Goal: Contribute content

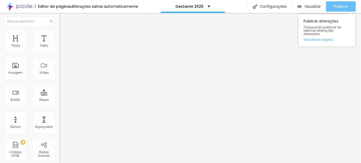
click at [341, 6] on span "Publicar" at bounding box center [341, 6] width 14 height 4
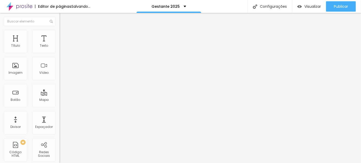
click at [59, 44] on span "Trocar imagem" at bounding box center [73, 42] width 28 height 4
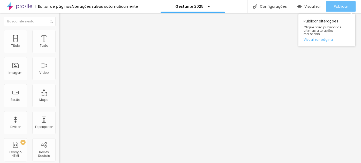
click at [339, 7] on span "Publicar" at bounding box center [341, 6] width 14 height 4
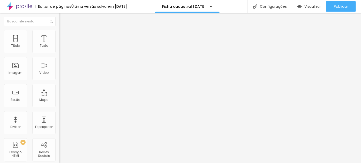
click at [59, 52] on span at bounding box center [60, 54] width 3 height 4
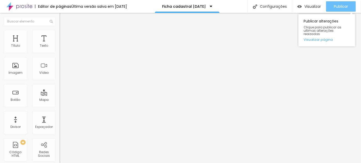
click at [332, 5] on button "Publicar" at bounding box center [341, 6] width 30 height 10
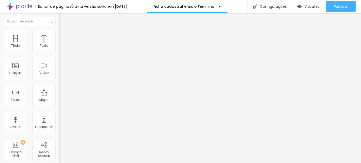
click at [59, 52] on img at bounding box center [60, 53] width 3 height 3
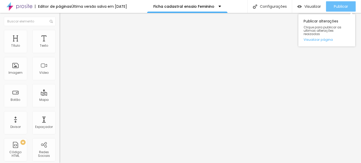
click at [338, 7] on span "Publicar" at bounding box center [341, 6] width 14 height 4
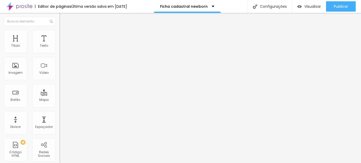
click at [59, 52] on img at bounding box center [60, 53] width 3 height 3
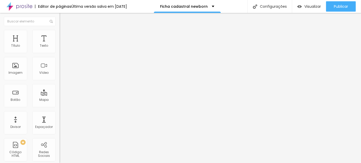
drag, startPoint x: 265, startPoint y: 73, endPoint x: 272, endPoint y: 44, distance: 29.5
click at [59, 52] on span at bounding box center [60, 54] width 3 height 4
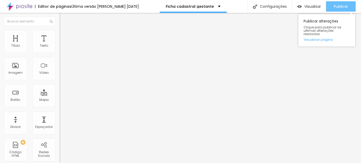
click at [346, 8] on span "Publicar" at bounding box center [341, 6] width 14 height 4
